Goal: Task Accomplishment & Management: Use online tool/utility

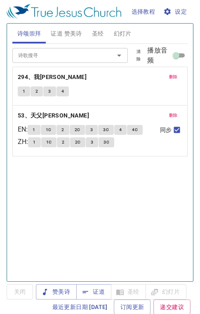
click at [63, 33] on span "证道 赞美诗" at bounding box center [66, 34] width 31 height 10
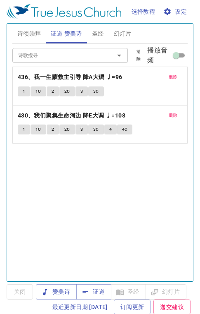
click at [100, 294] on span "证道" at bounding box center [94, 291] width 22 height 10
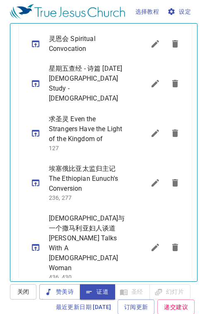
scroll to position [441, 0]
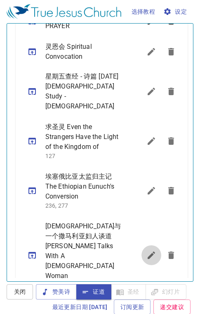
click at [147, 250] on icon "sermon lineup list" at bounding box center [152, 255] width 10 height 10
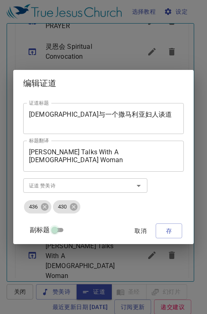
click at [57, 227] on input "副标题" at bounding box center [55, 232] width 30 height 10
checkbox input "true"
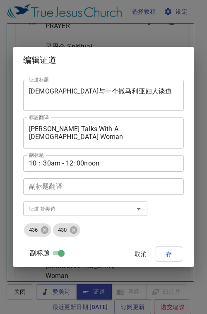
click at [62, 90] on textarea "[DEMOGRAPHIC_DATA]与一个撒[PERSON_NAME]妇人谈道" at bounding box center [103, 95] width 149 height 16
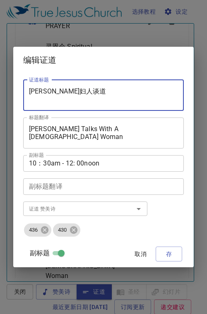
type textarea "撒马利亚妇人谈道"
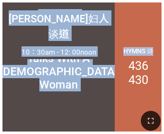
drag, startPoint x: 98, startPoint y: 5, endPoint x: 143, endPoint y: -7, distance: 45.8
click at [143, 0] on html "[DEMOGRAPHIC_DATA]与一个撒[PERSON_NAME]妇人谈道 [DEMOGRAPHIC_DATA]与一个撒[PERSON_NAME]妇人谈道…" at bounding box center [82, 1] width 164 height 3
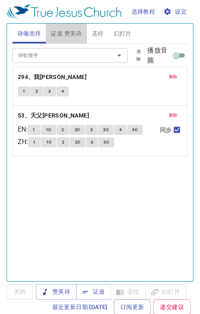
click at [72, 37] on span "证道 赞美诗" at bounding box center [66, 34] width 31 height 10
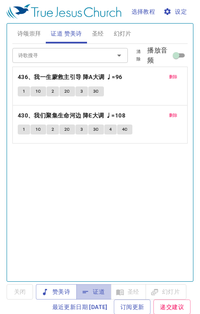
click at [100, 296] on span "证道" at bounding box center [94, 291] width 22 height 10
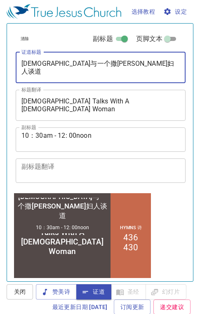
click at [55, 62] on textarea "[DEMOGRAPHIC_DATA]与一个撒[PERSON_NAME]妇人谈道" at bounding box center [100, 68] width 159 height 16
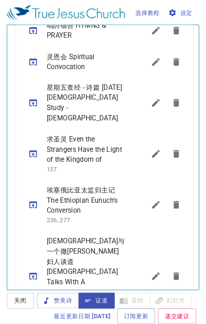
scroll to position [444, 0]
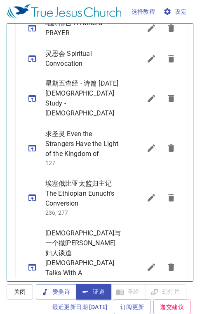
type textarea "[DEMOGRAPHIC_DATA]与撒[PERSON_NAME]妇人谈道"
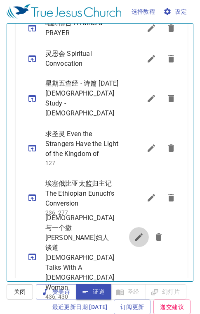
click at [140, 239] on ul "早禱讀經 MORNING PRAYER [DEMOGRAPHIC_DATA] TRUE [DEMOGRAPHIC_DATA] 团契共習 FELLOWSHIP …" at bounding box center [102, 196] width 172 height 651
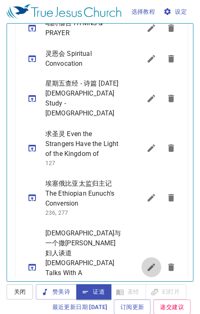
click at [148, 263] on icon "sermon lineup list" at bounding box center [151, 266] width 7 height 7
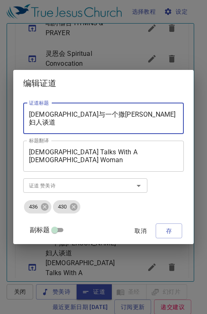
click at [62, 114] on textarea "[DEMOGRAPHIC_DATA]与一个撒[PERSON_NAME]妇人谈道" at bounding box center [103, 118] width 149 height 16
type textarea "[DEMOGRAPHIC_DATA]与撒[PERSON_NAME]妇人谈道"
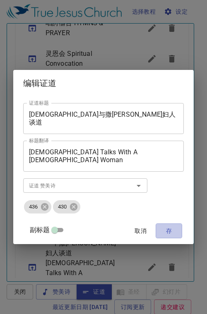
click at [175, 230] on span "存" at bounding box center [168, 231] width 13 height 10
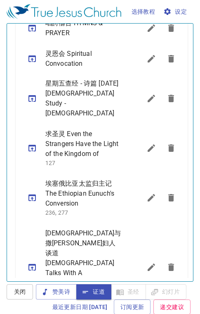
click at [32, 264] on icon "sermon lineup list" at bounding box center [32, 267] width 7 height 7
click at [31, 262] on icon "sermon lineup list" at bounding box center [32, 267] width 10 height 10
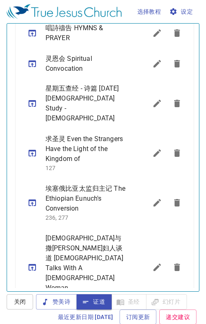
scroll to position [250, 0]
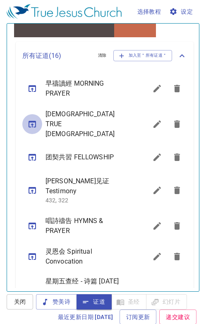
click at [33, 121] on icon "sermon lineup list" at bounding box center [32, 124] width 7 height 7
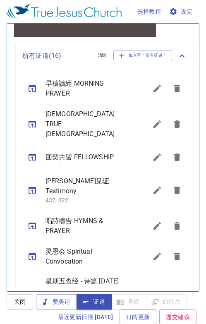
click at [31, 87] on icon "sermon lineup list" at bounding box center [32, 88] width 10 height 10
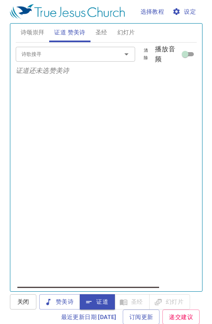
scroll to position [0, 0]
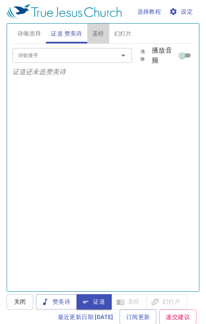
click at [101, 30] on span "圣经" at bounding box center [98, 34] width 12 height 10
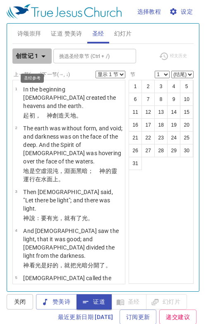
click at [44, 53] on icon "button" at bounding box center [43, 56] width 10 height 10
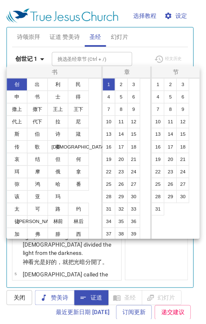
scroll to position [53, 0]
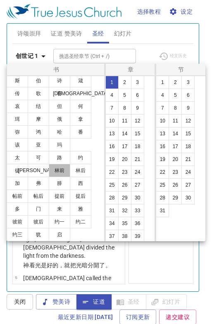
click at [62, 171] on button "林前" at bounding box center [59, 170] width 21 height 13
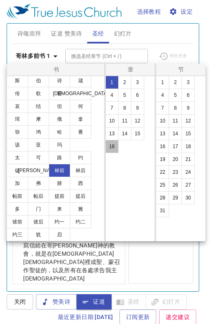
click at [112, 149] on button "16" at bounding box center [111, 146] width 13 height 13
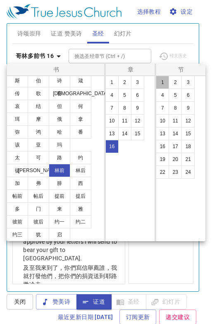
click at [163, 81] on button "1" at bounding box center [162, 82] width 13 height 13
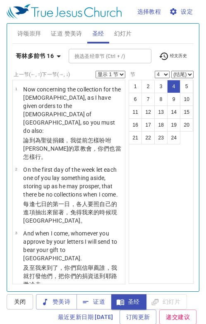
scroll to position [28, 0]
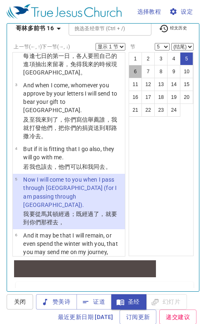
click at [131, 71] on button "6" at bounding box center [135, 71] width 13 height 13
select select "6"
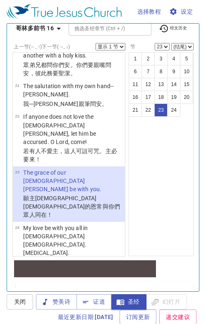
scroll to position [68, 0]
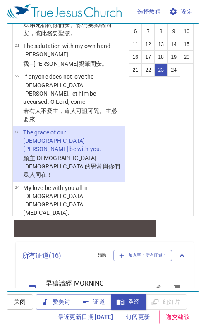
select select "24"
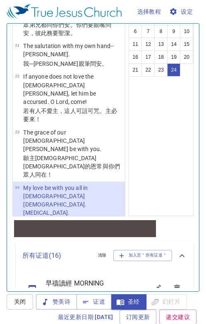
scroll to position [0, 0]
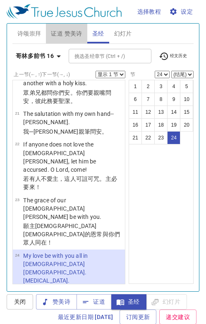
click at [68, 31] on span "证道 赞美诗" at bounding box center [66, 34] width 31 height 10
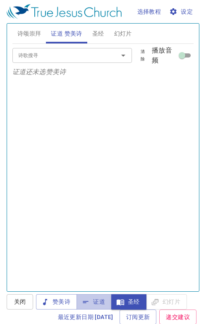
click at [101, 299] on span "证道" at bounding box center [94, 301] width 22 height 10
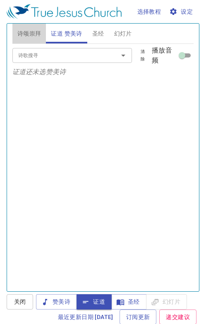
click at [34, 35] on span "诗颂崇拜" at bounding box center [29, 34] width 24 height 10
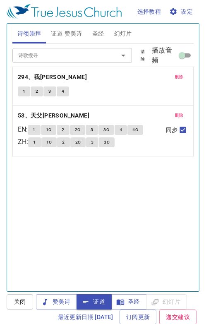
drag, startPoint x: 63, startPoint y: 307, endPoint x: 64, endPoint y: 302, distance: 5.0
click at [63, 305] on button "赞美诗" at bounding box center [56, 301] width 41 height 15
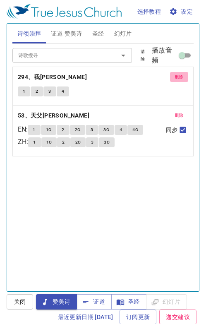
click at [175, 79] on span "删除" at bounding box center [179, 76] width 9 height 7
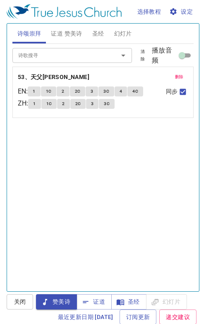
click at [173, 72] on button "删除" at bounding box center [179, 77] width 19 height 10
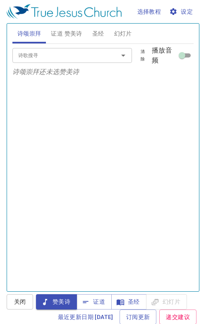
click at [45, 51] on input "诗歌搜寻" at bounding box center [60, 55] width 91 height 10
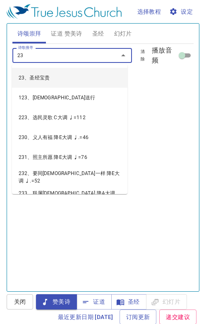
type input "234"
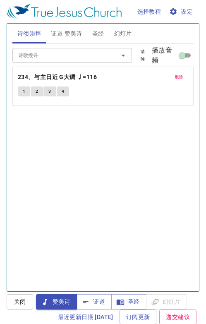
click at [45, 77] on b "234、与主日近 G大调 ♩=116" at bounding box center [57, 77] width 79 height 10
click at [24, 89] on span "1" at bounding box center [24, 91] width 2 height 7
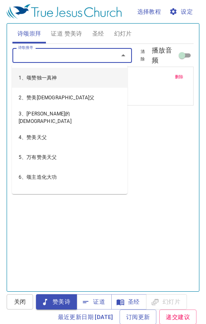
click at [65, 55] on input "诗歌搜寻" at bounding box center [60, 55] width 91 height 10
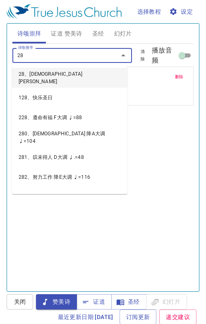
type input "284"
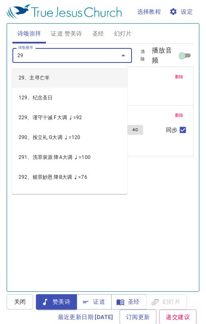
type input "292"
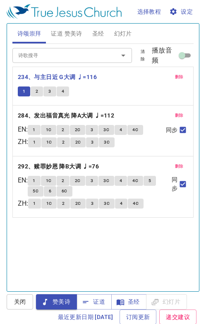
click at [37, 88] on span "2" at bounding box center [37, 91] width 2 height 7
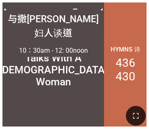
click at [135, 115] on icon "button" at bounding box center [136, 116] width 10 height 10
